Goal: Transaction & Acquisition: Purchase product/service

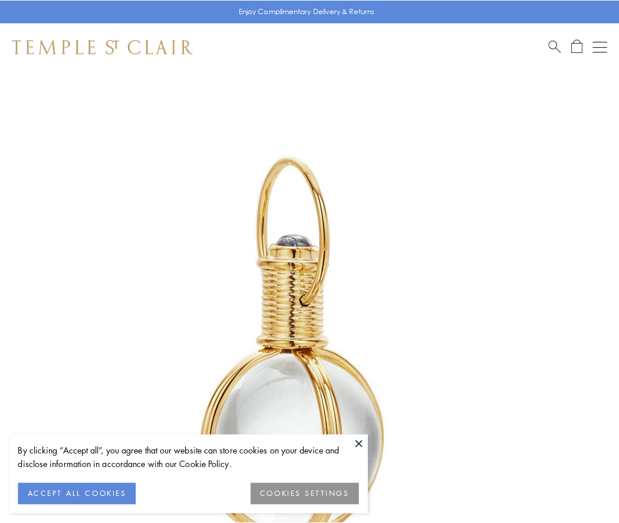
scroll to position [308, 0]
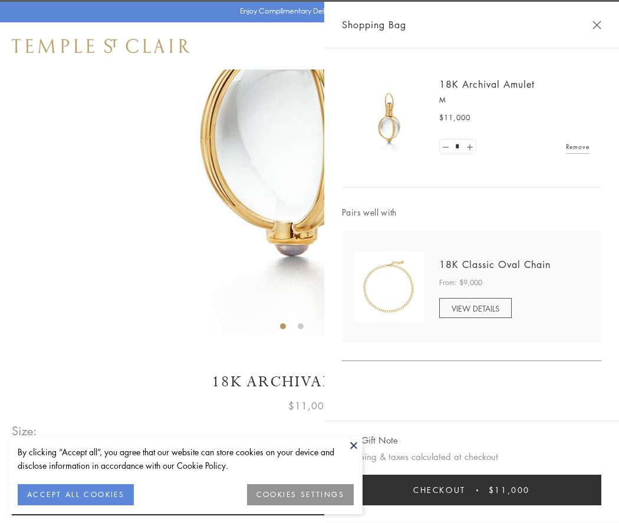
click at [472, 490] on button "Checkout $11,000" at bounding box center [471, 490] width 259 height 31
